Goal: Task Accomplishment & Management: Manage account settings

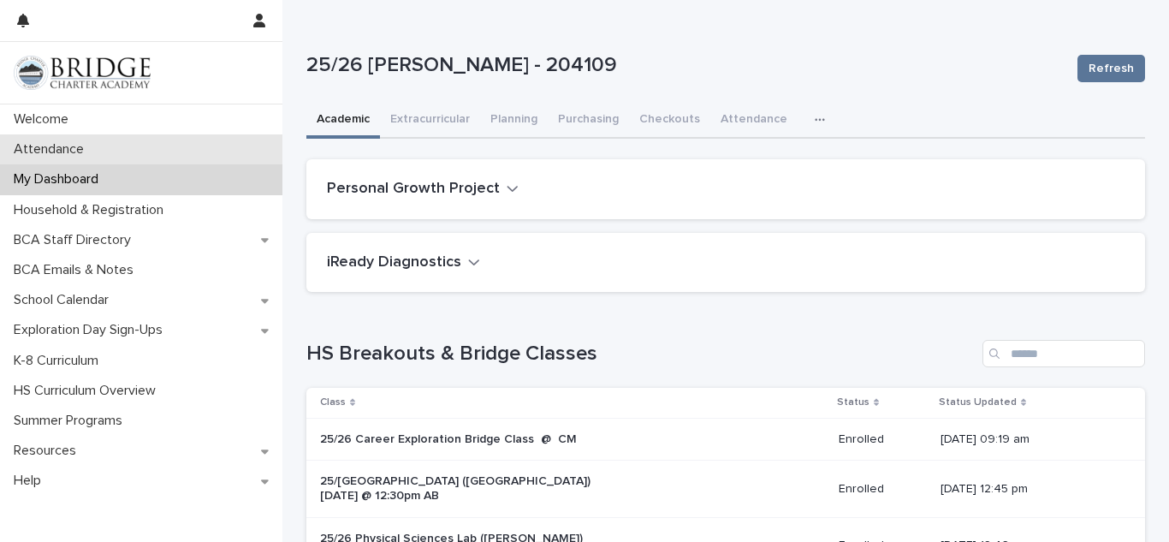
click at [134, 157] on div "Attendance" at bounding box center [141, 149] width 282 height 30
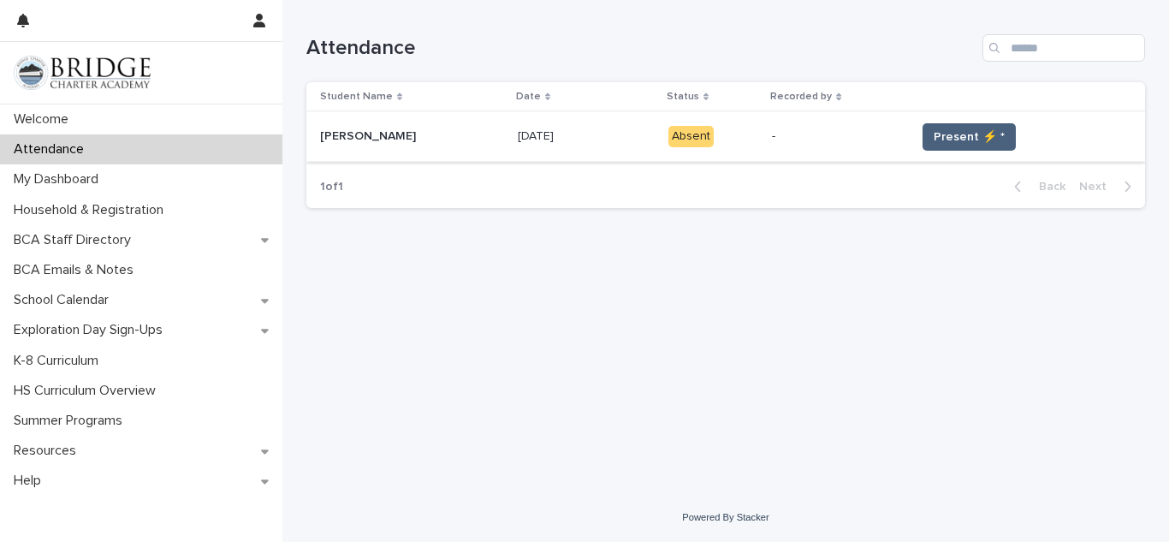
click at [941, 135] on span "Present ⚡ *" at bounding box center [969, 136] width 71 height 17
click at [938, 133] on span "Present ⚡ *" at bounding box center [969, 136] width 71 height 17
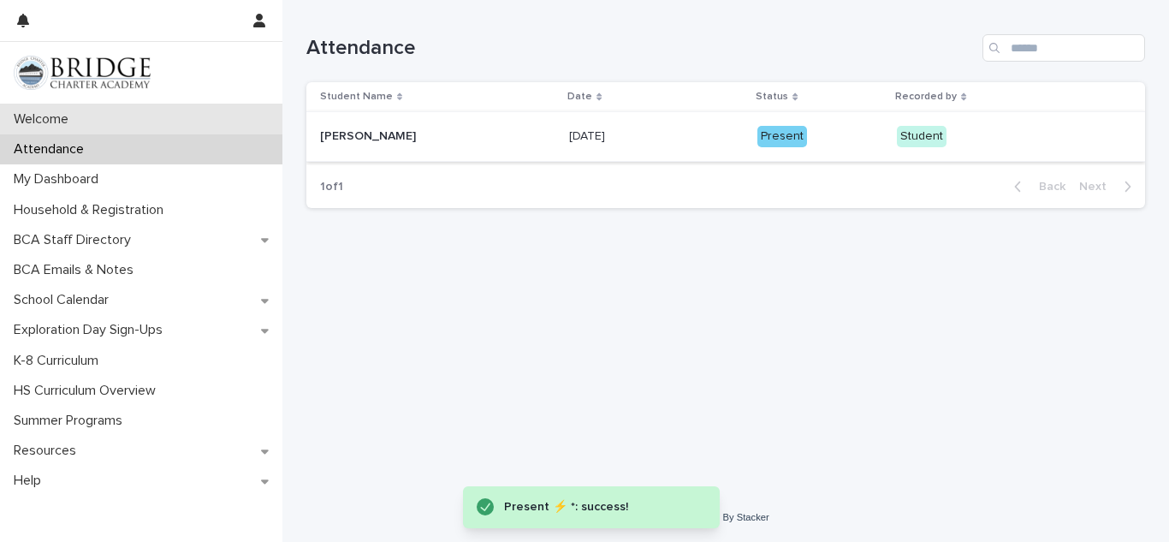
click at [165, 126] on div "Welcome" at bounding box center [141, 119] width 282 height 30
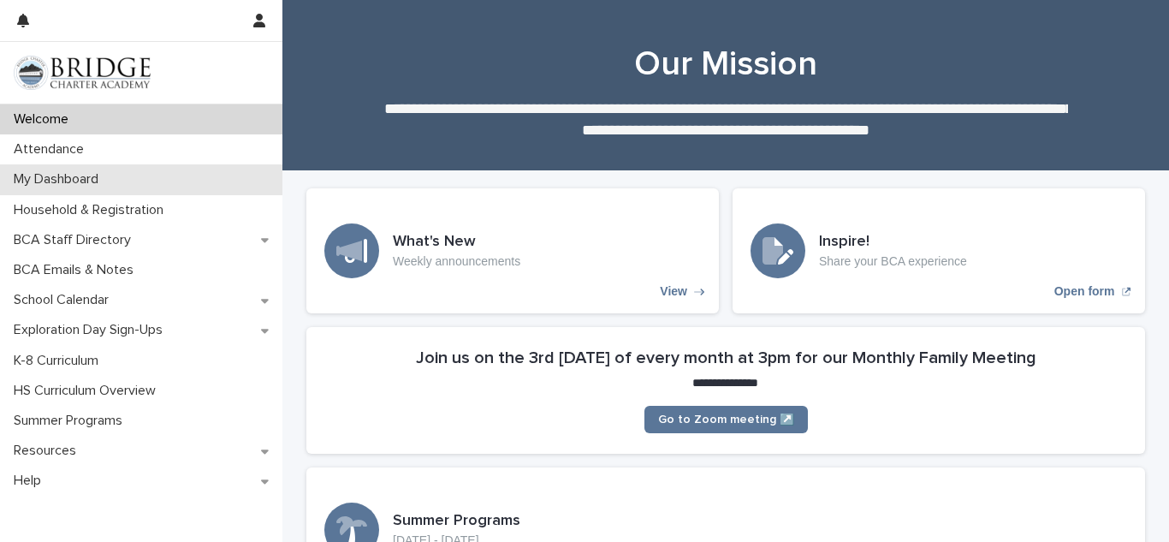
click at [168, 181] on div "My Dashboard" at bounding box center [141, 179] width 282 height 30
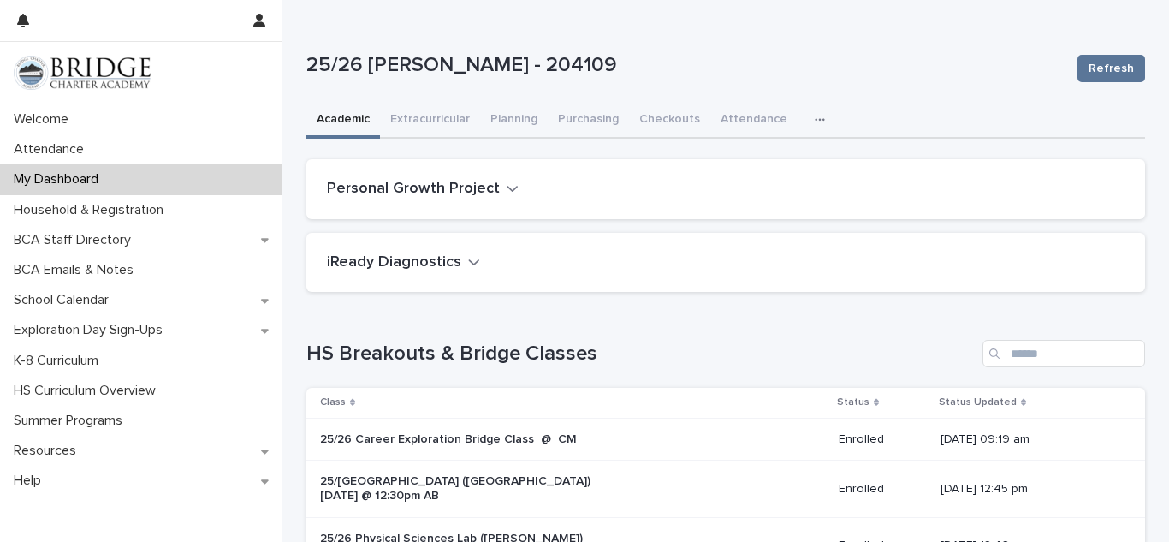
click at [168, 181] on div "My Dashboard" at bounding box center [141, 179] width 282 height 30
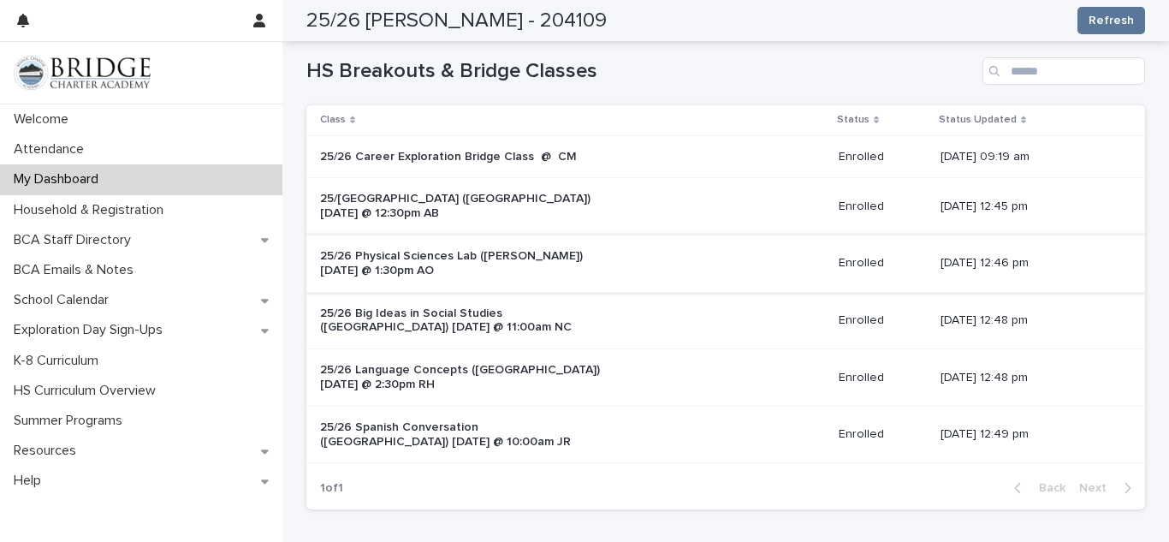
scroll to position [289, 0]
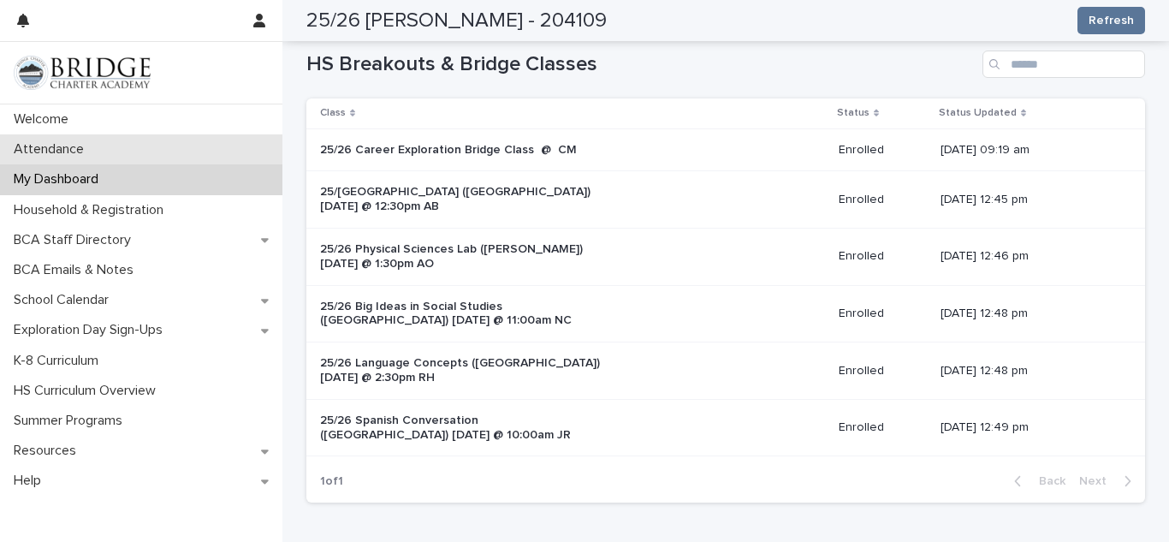
click at [126, 163] on div "Attendance" at bounding box center [141, 149] width 282 height 30
